Goal: Transaction & Acquisition: Purchase product/service

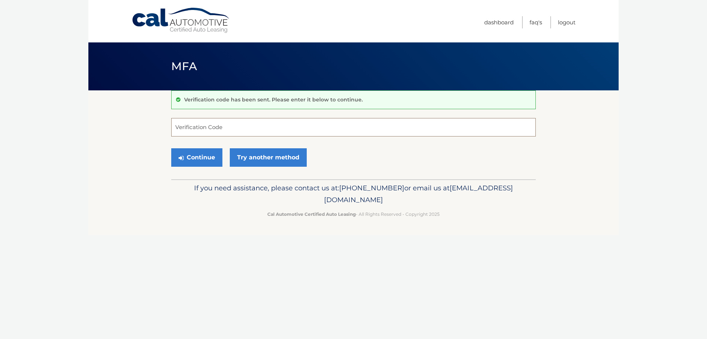
click at [241, 127] on input "Verification Code" at bounding box center [353, 127] width 365 height 18
type input "317202"
click at [205, 155] on button "Continue" at bounding box center [196, 157] width 51 height 18
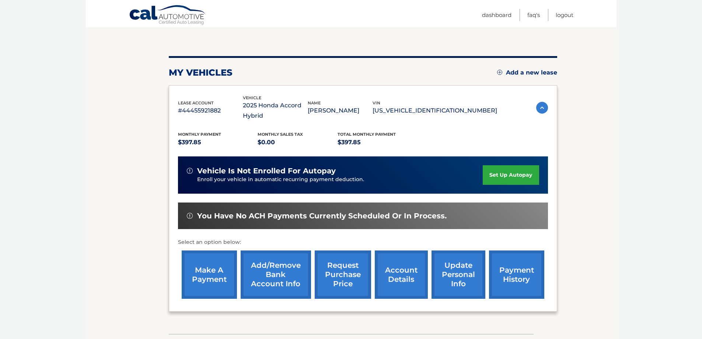
scroll to position [74, 0]
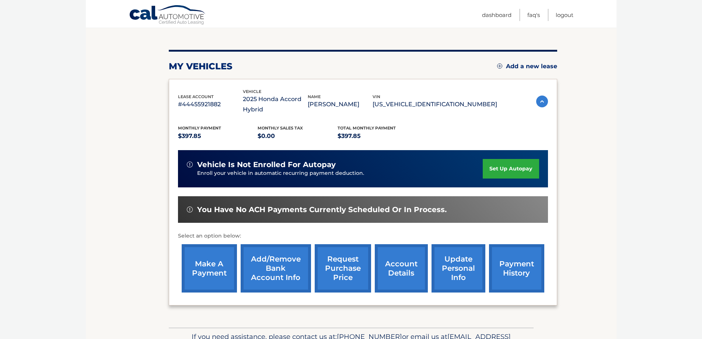
click at [211, 263] on link "make a payment" at bounding box center [209, 268] width 55 height 48
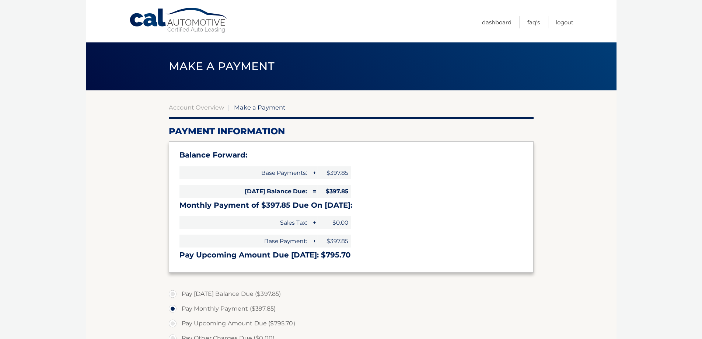
select select "NzZlMmExMDctZTY0NC00OTRiLWI4NmYtYWY1ZGVlM2FmMjNm"
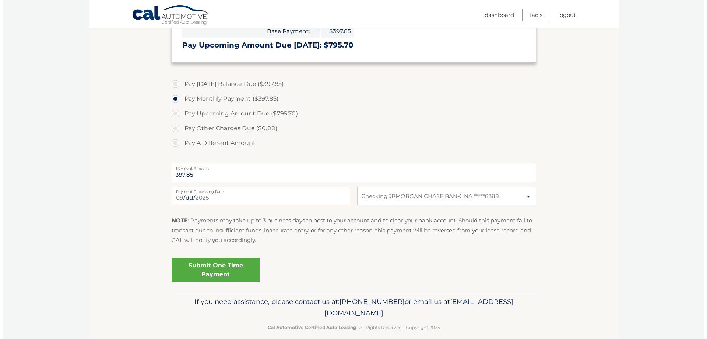
scroll to position [219, 0]
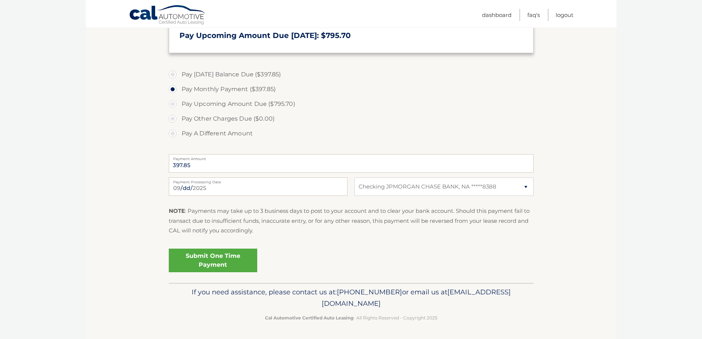
click at [174, 74] on label "Pay Today's Balance Due ($397.85)" at bounding box center [351, 74] width 365 height 15
click at [174, 74] on input "Pay Today's Balance Due ($397.85)" at bounding box center [175, 73] width 7 height 12
radio input "true"
click at [172, 90] on label "Pay Monthly Payment ($397.85)" at bounding box center [351, 89] width 365 height 15
click at [172, 90] on input "Pay Monthly Payment ($397.85)" at bounding box center [175, 88] width 7 height 12
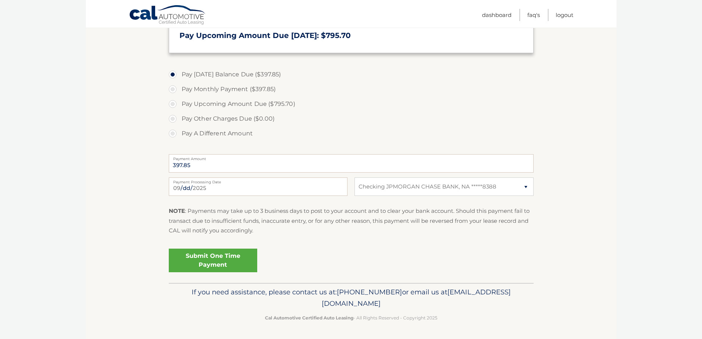
radio input "true"
click at [220, 264] on link "Submit One Time Payment" at bounding box center [213, 260] width 88 height 24
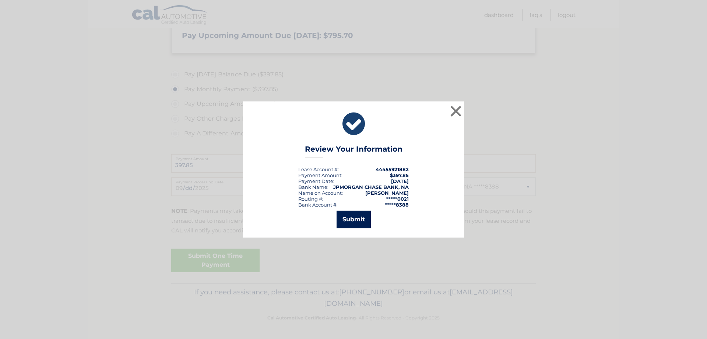
click at [358, 221] on button "Submit" at bounding box center [354, 219] width 34 height 18
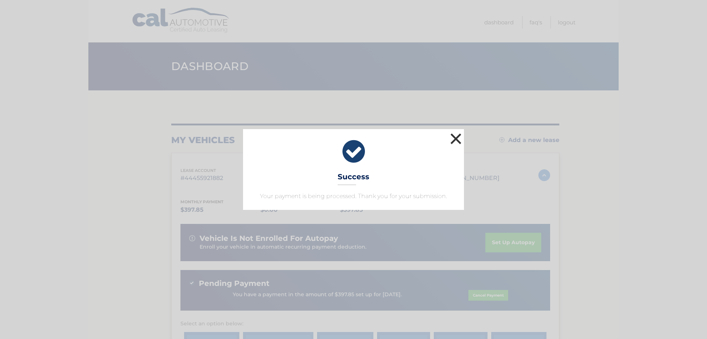
click at [455, 137] on button "×" at bounding box center [456, 138] width 15 height 15
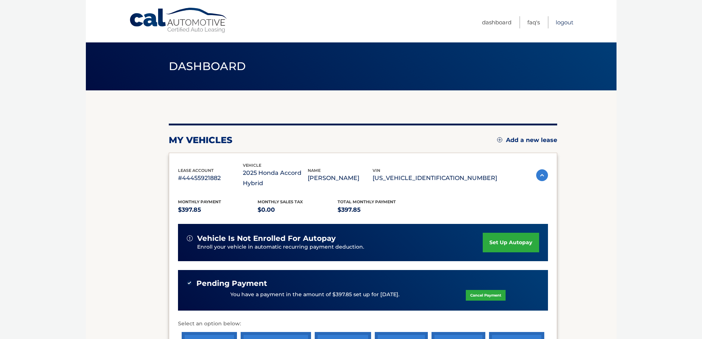
click at [561, 24] on link "Logout" at bounding box center [565, 22] width 18 height 12
